Goal: Find specific page/section: Find specific page/section

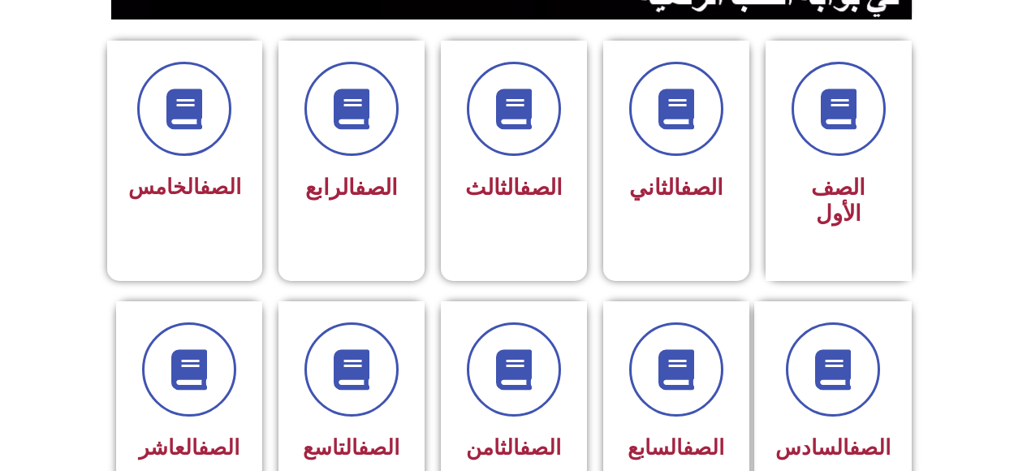
scroll to position [430, 0]
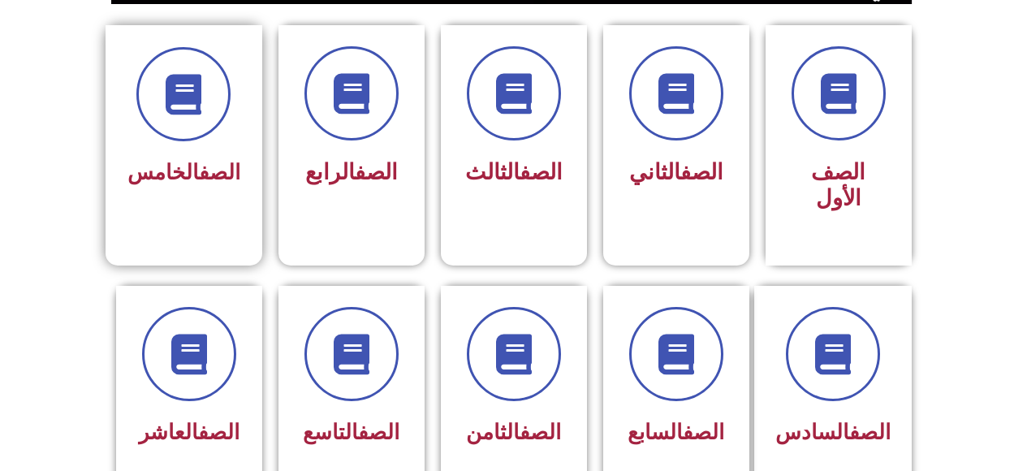
click at [199, 161] on link "الصف" at bounding box center [219, 172] width 41 height 24
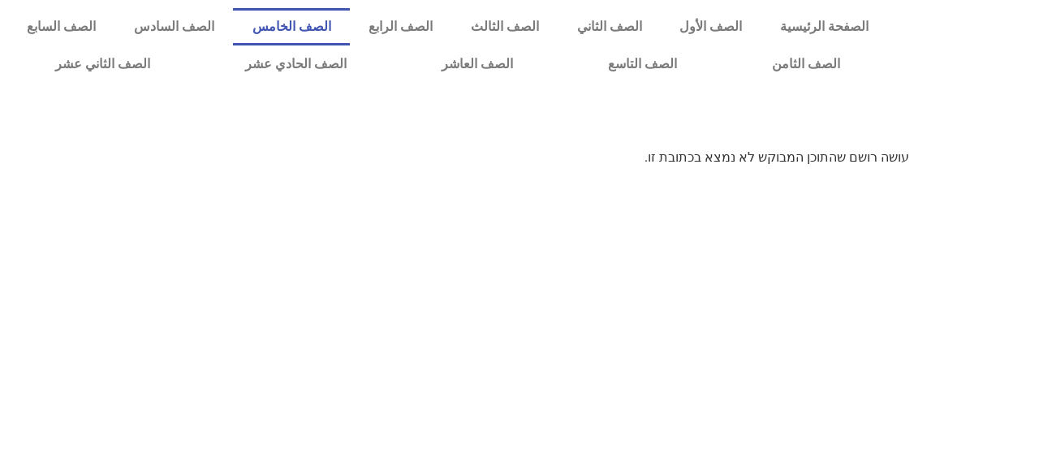
click at [346, 32] on link "الصف الخامس" at bounding box center [291, 26] width 117 height 37
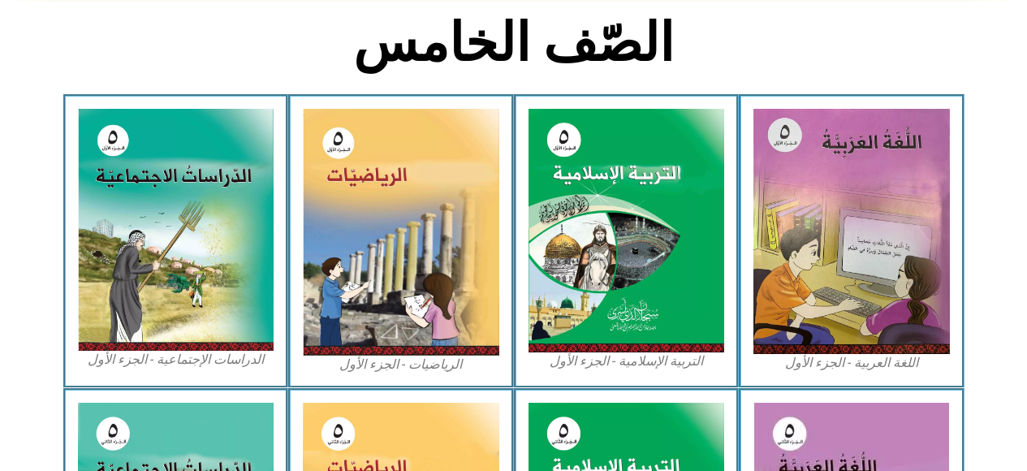
scroll to position [416, 0]
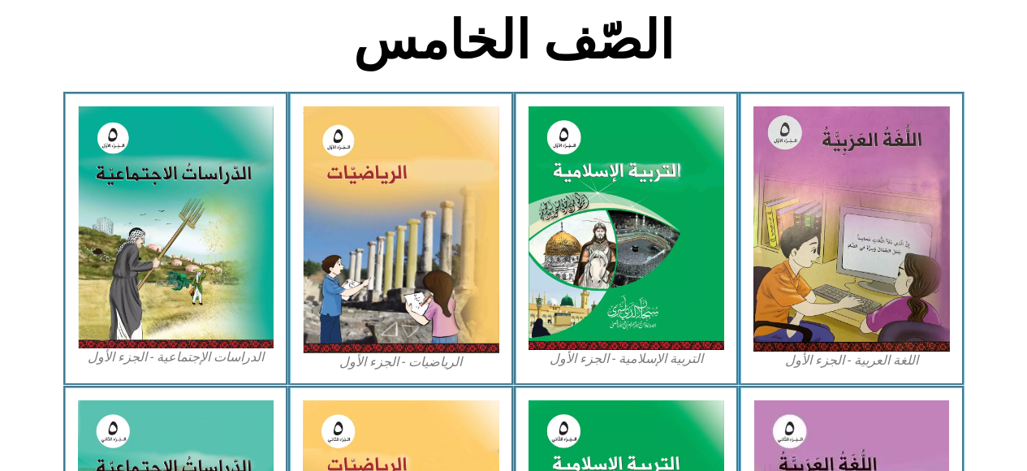
click at [828, 258] on img at bounding box center [851, 228] width 196 height 245
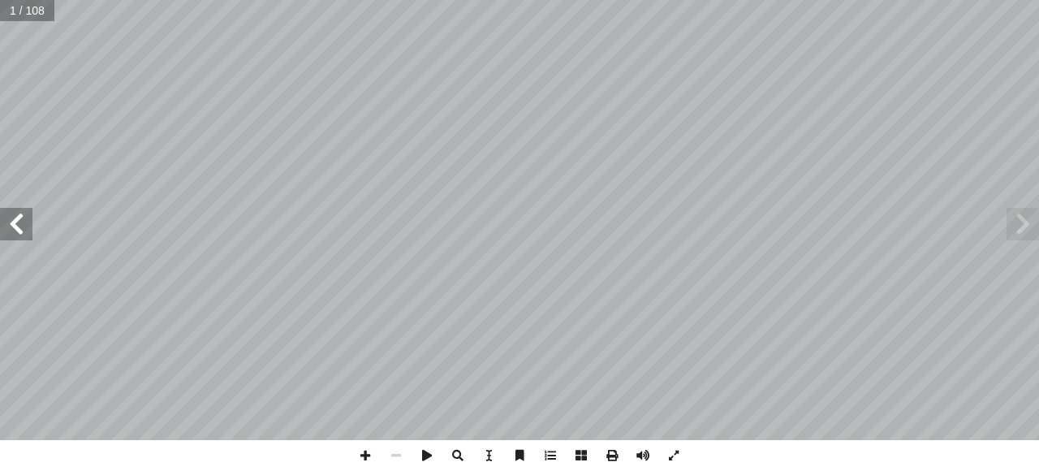
click at [13, 223] on span at bounding box center [16, 224] width 32 height 32
click at [11, 231] on span at bounding box center [16, 224] width 32 height 32
click at [11, 225] on span at bounding box center [16, 224] width 32 height 32
click at [11, 223] on span at bounding box center [16, 224] width 32 height 32
click at [8, 227] on span at bounding box center [16, 224] width 32 height 32
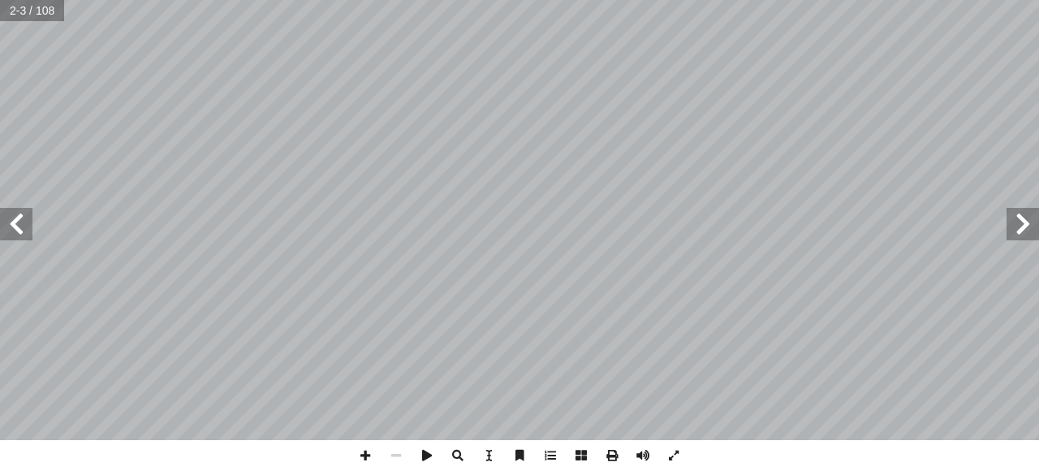
click at [7, 226] on span at bounding box center [16, 224] width 32 height 32
click at [11, 223] on span at bounding box center [16, 224] width 32 height 32
click at [6, 225] on span at bounding box center [16, 224] width 32 height 32
click at [6, 227] on span at bounding box center [16, 224] width 32 height 32
click at [8, 227] on span at bounding box center [16, 224] width 32 height 32
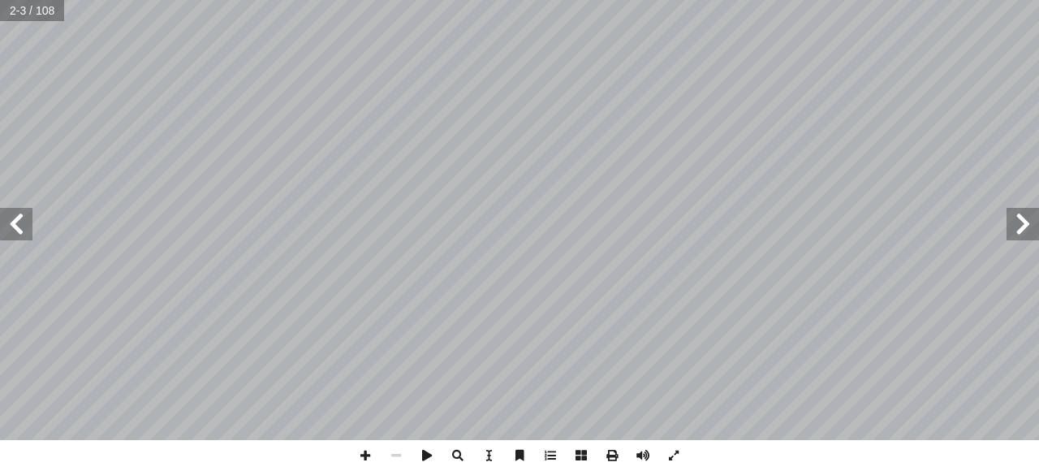
click at [11, 227] on span at bounding box center [16, 224] width 32 height 32
click at [6, 223] on span at bounding box center [16, 224] width 32 height 32
click at [18, 227] on span at bounding box center [16, 224] width 32 height 32
click at [9, 227] on span at bounding box center [16, 224] width 32 height 32
click at [15, 223] on span at bounding box center [16, 224] width 32 height 32
